Goal: Information Seeking & Learning: Learn about a topic

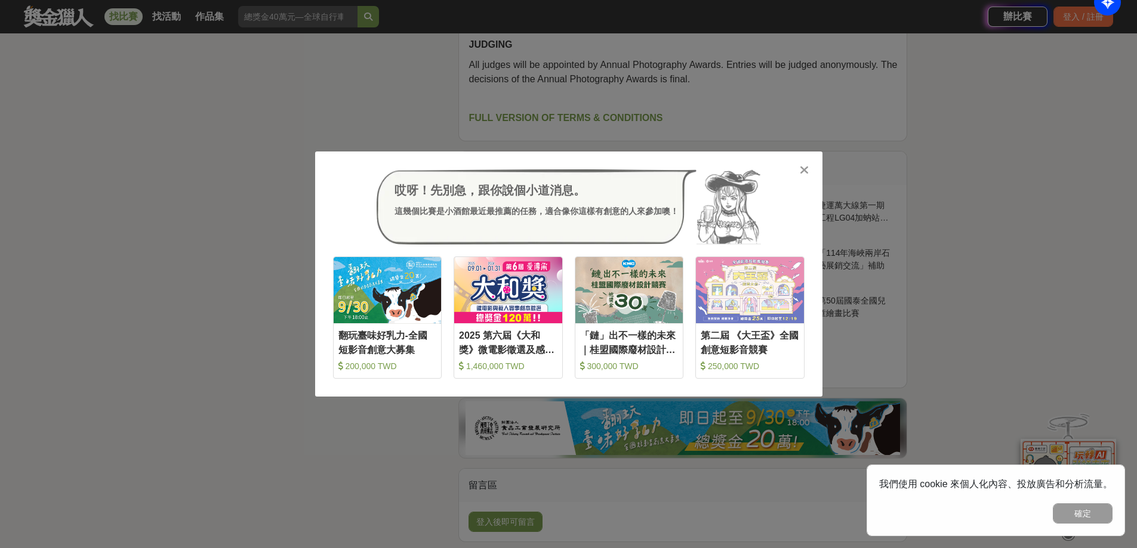
scroll to position [3162, 0]
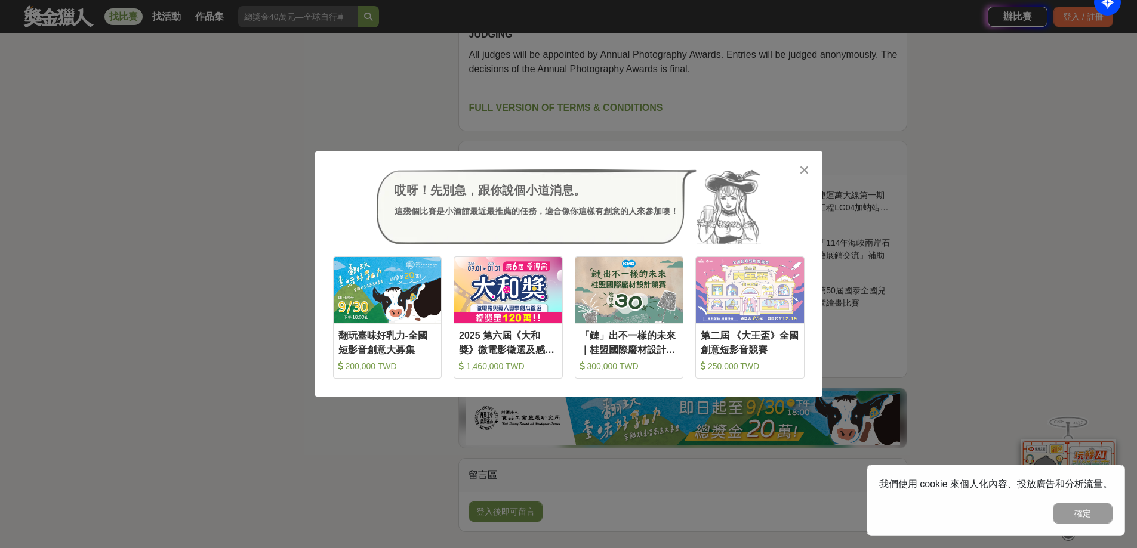
click at [804, 173] on icon at bounding box center [804, 170] width 9 height 12
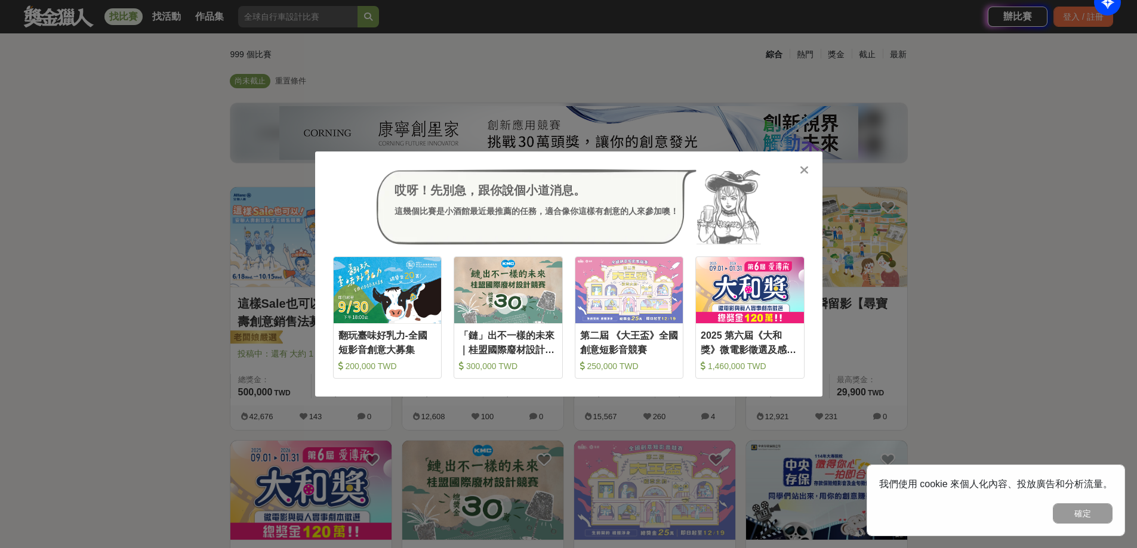
click at [805, 168] on icon at bounding box center [804, 170] width 9 height 12
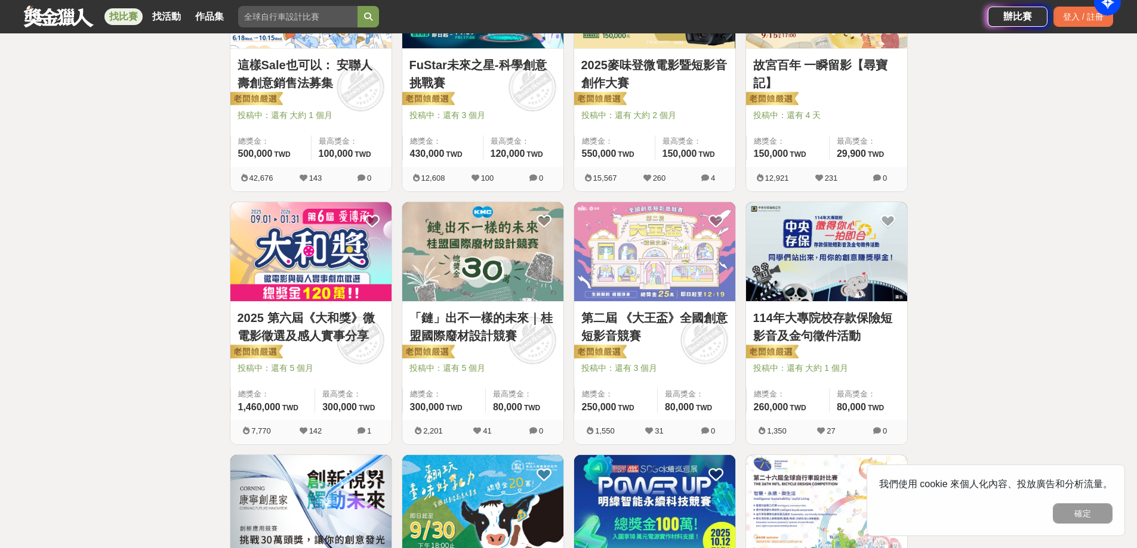
scroll to position [611, 0]
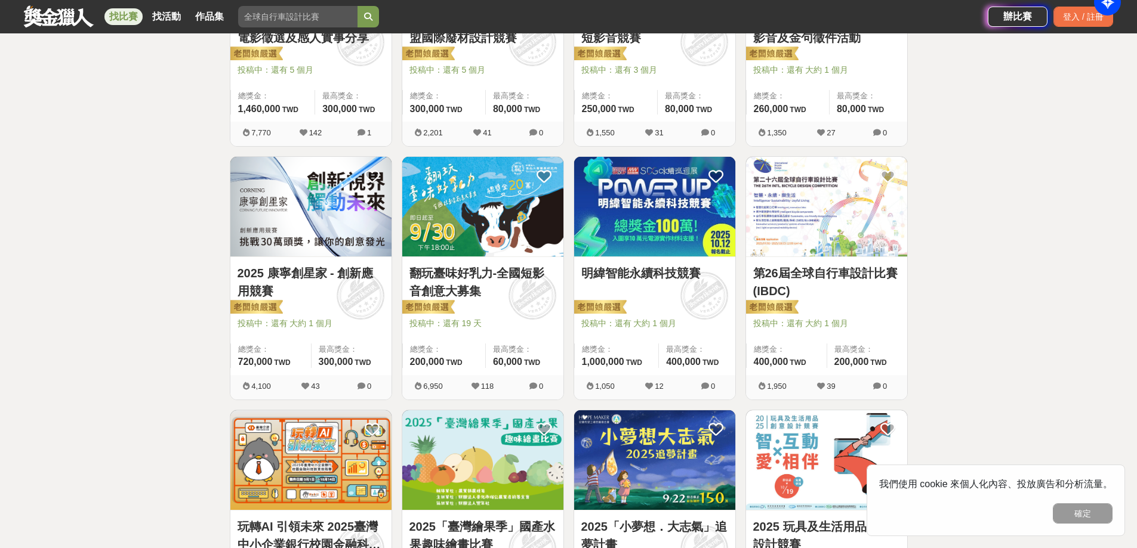
click at [1010, 389] on div "全部 設計 影像 寫作 商業 音樂 運動 其他 國際 所有分類 進階篩選 999 個比賽 綜合 熱門 獎金 截止 最新 尚未截止 重置條件 這樣Sale也可以…" at bounding box center [568, 393] width 1137 height 1893
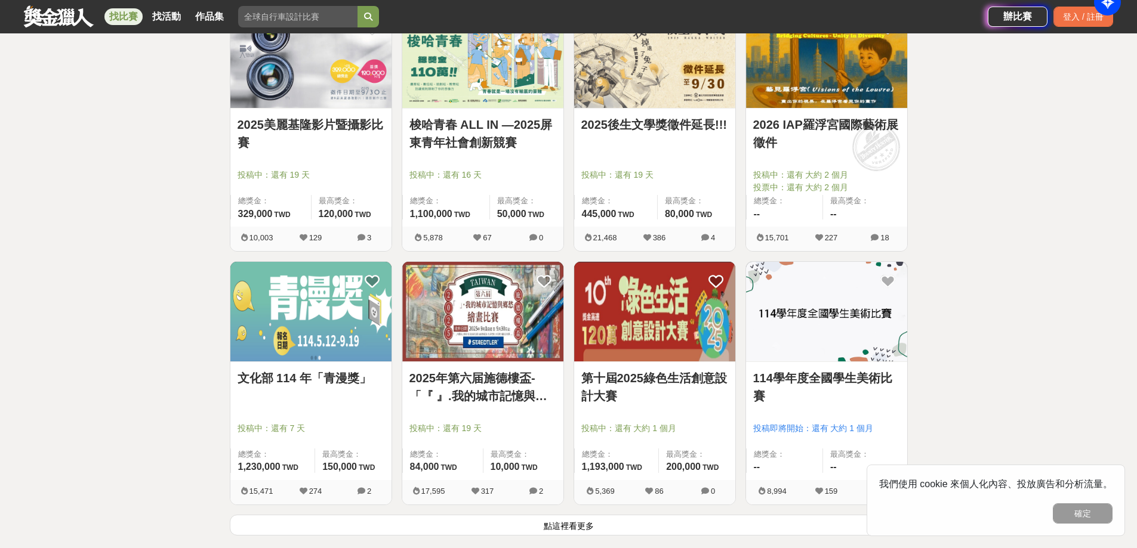
scroll to position [1267, 0]
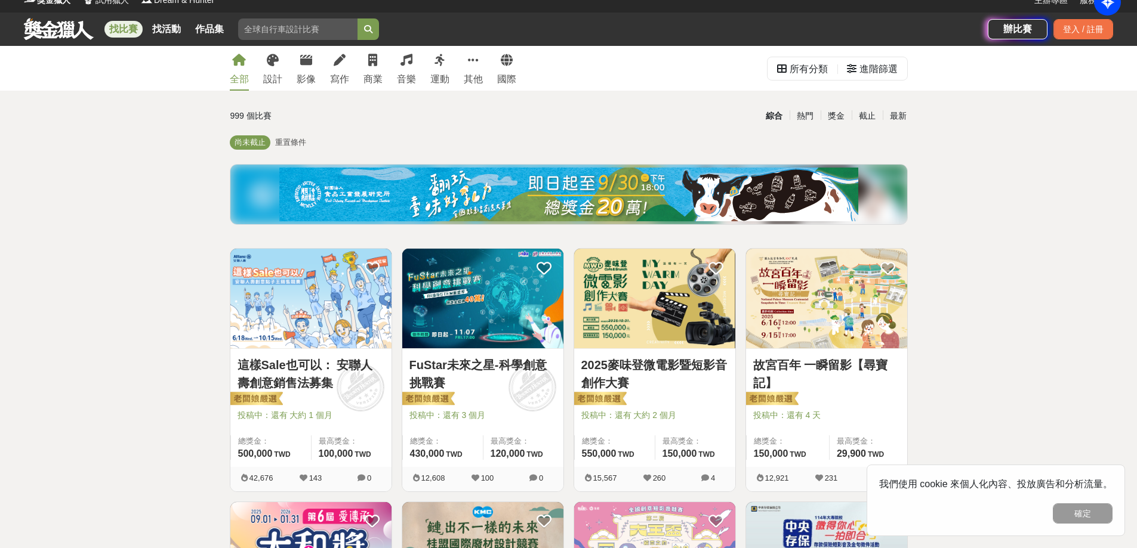
scroll to position [0, 0]
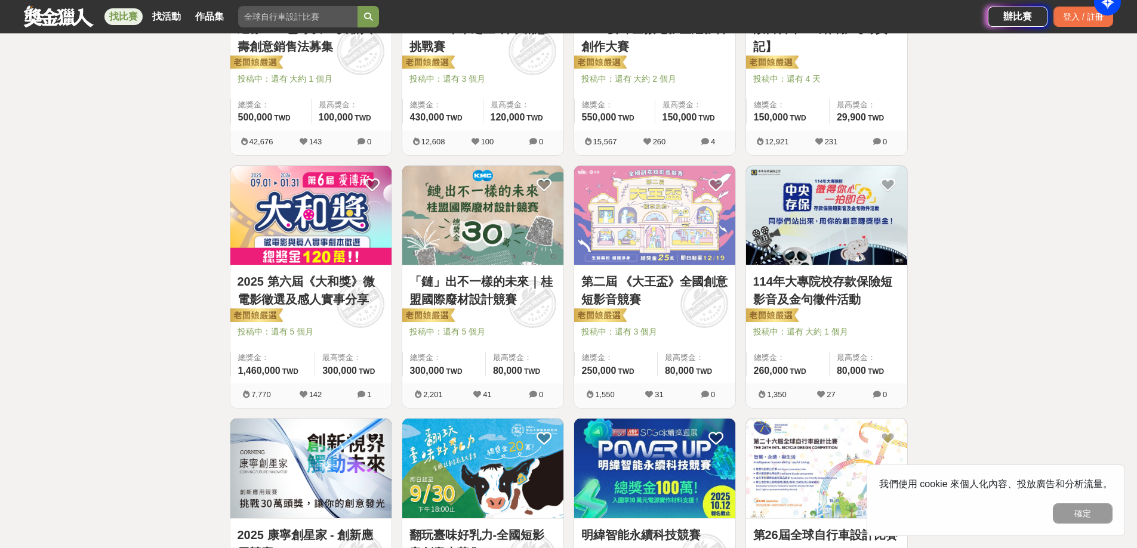
scroll to position [477, 0]
